Goal: Find specific page/section: Find specific page/section

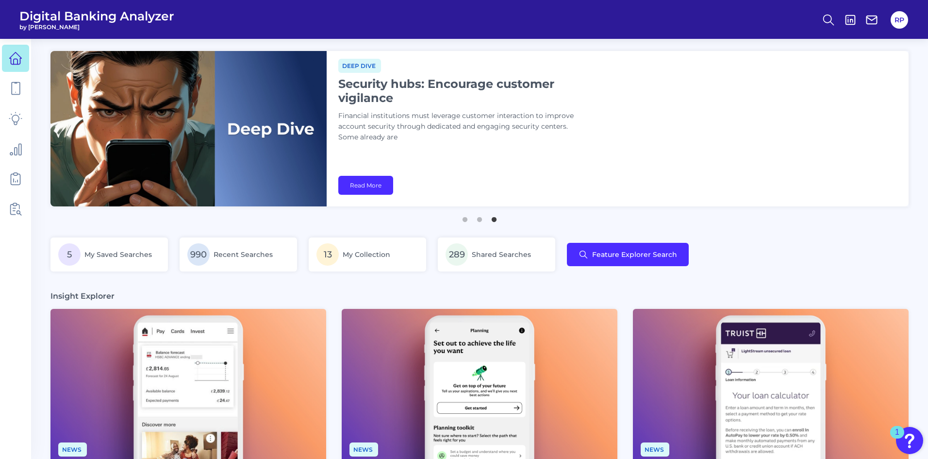
drag, startPoint x: 736, startPoint y: 172, endPoint x: 817, endPoint y: 83, distance: 120.6
click at [736, 172] on div "Deep dive Security hubs: Encourage customer vigilance Financial institutions mu…" at bounding box center [618, 128] width 582 height 155
click at [22, 208] on icon at bounding box center [16, 209] width 14 height 14
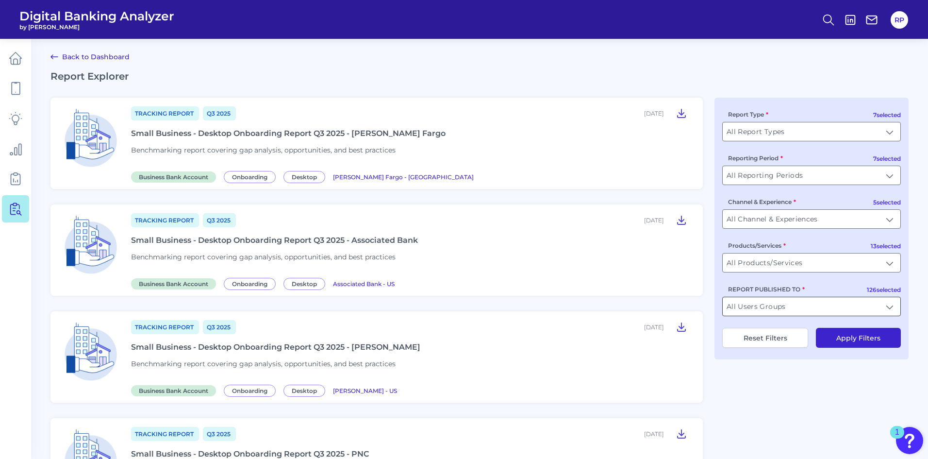
click at [828, 311] on input "All Users Groups" at bounding box center [812, 306] width 178 height 18
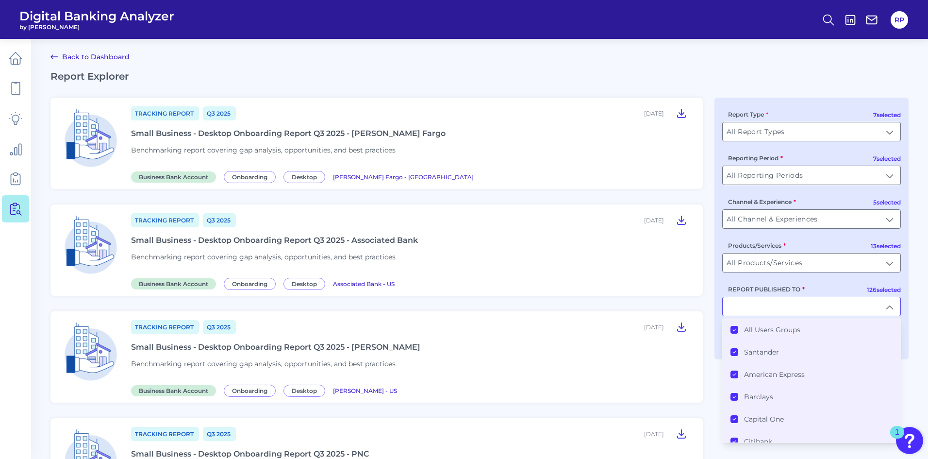
click at [777, 331] on label "All Users Groups" at bounding box center [772, 329] width 56 height 9
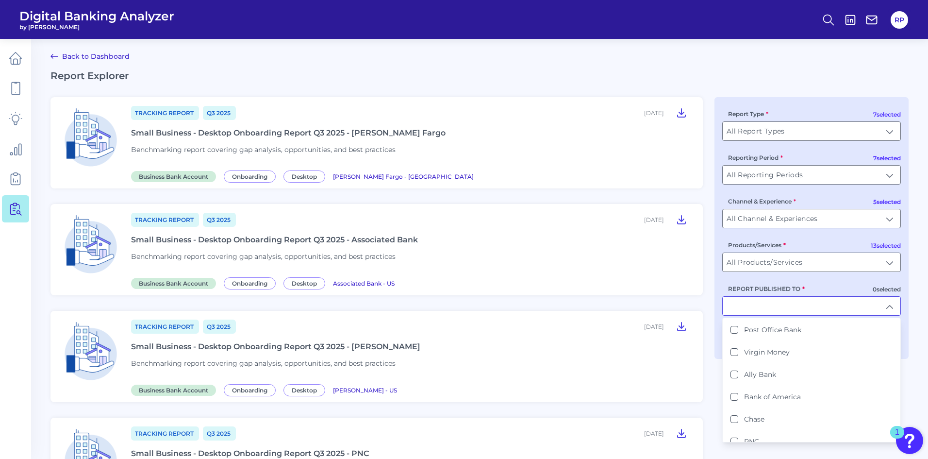
scroll to position [291, 0]
click at [781, 351] on li "Ally Bank" at bounding box center [812, 350] width 178 height 22
type input "Ally Bank"
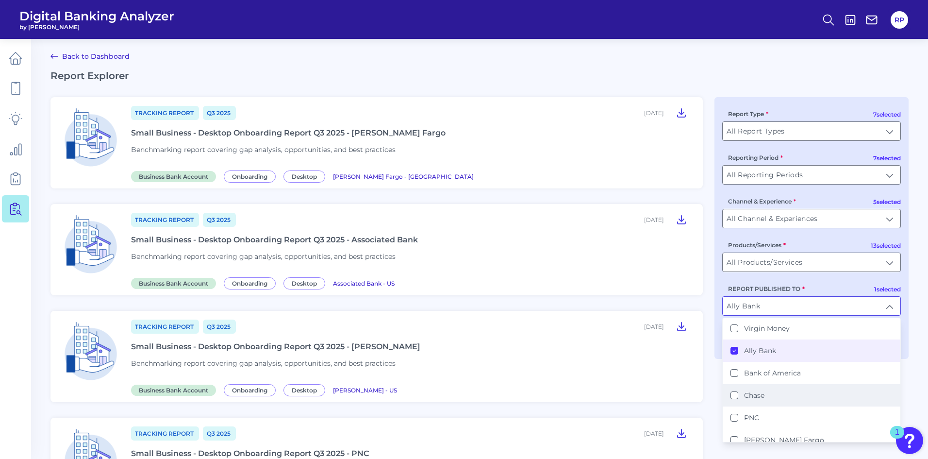
scroll to position [1, 0]
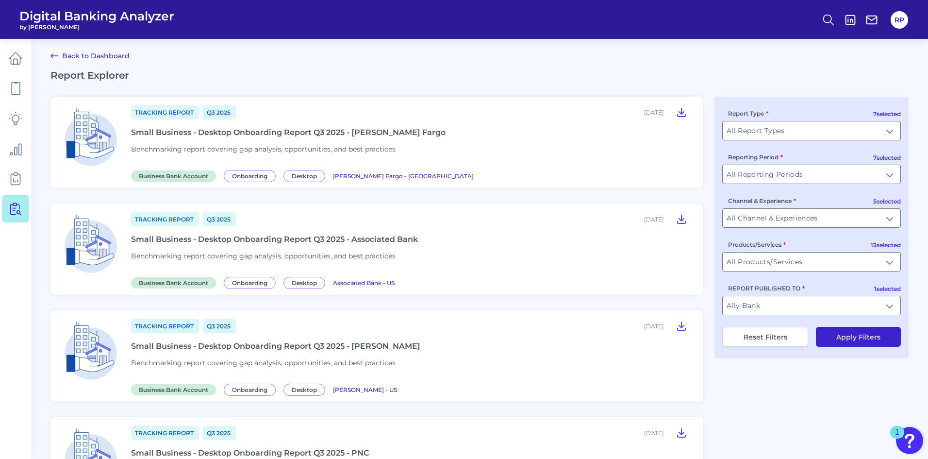
click at [848, 341] on button "Apply Filters" at bounding box center [858, 337] width 85 height 20
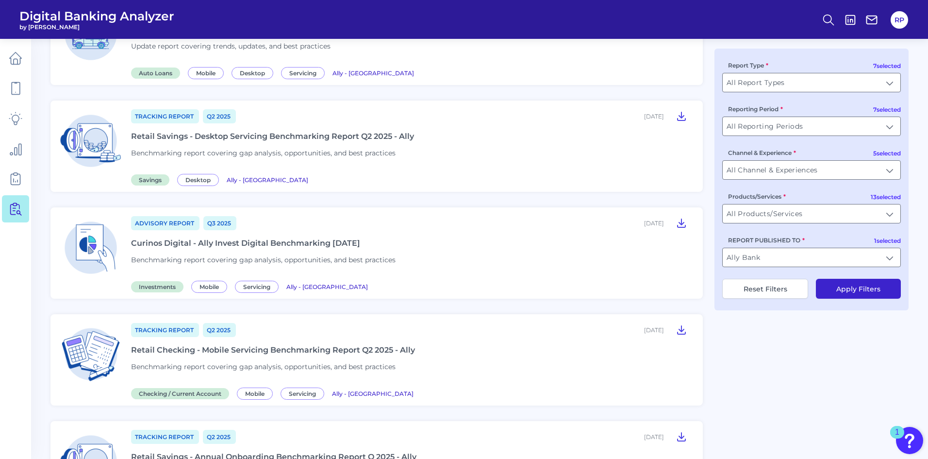
scroll to position [244, 0]
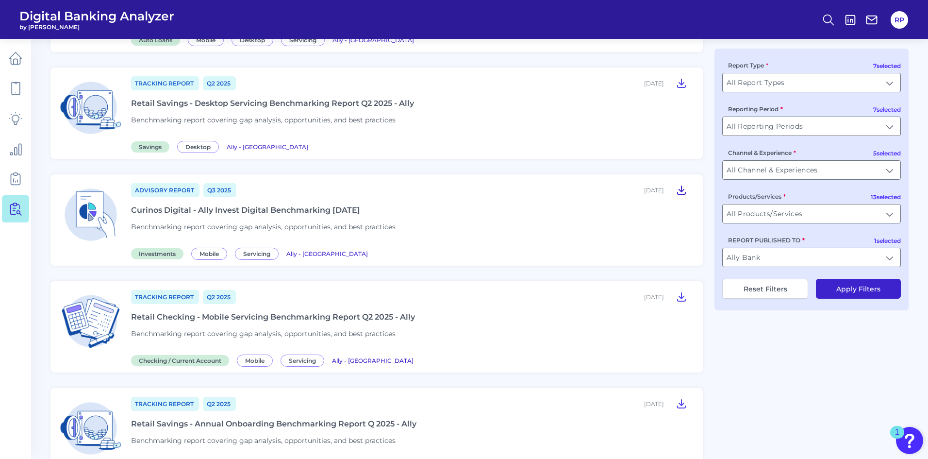
click at [684, 190] on icon at bounding box center [682, 190] width 12 height 12
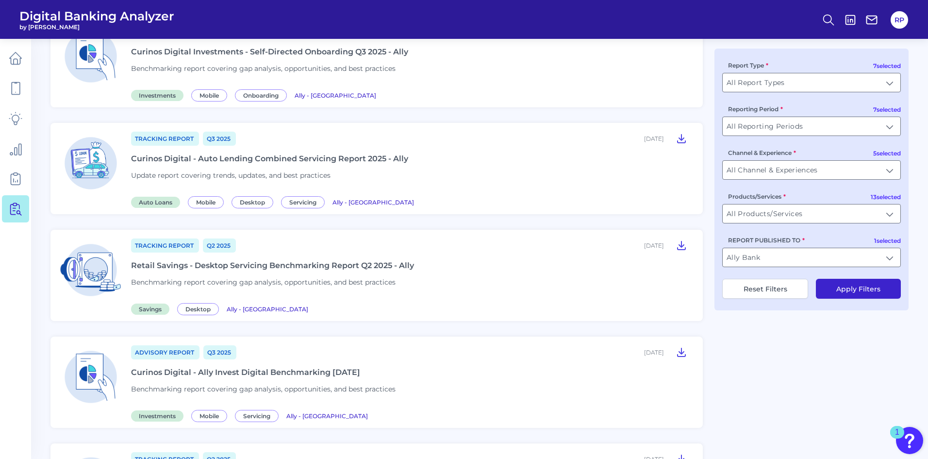
scroll to position [97, 0]
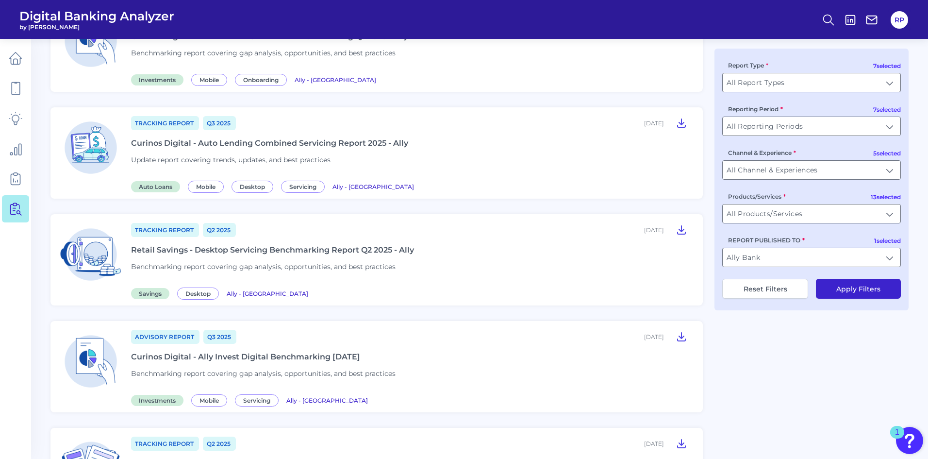
click at [683, 341] on icon at bounding box center [682, 337] width 8 height 8
